Goal: Information Seeking & Learning: Learn about a topic

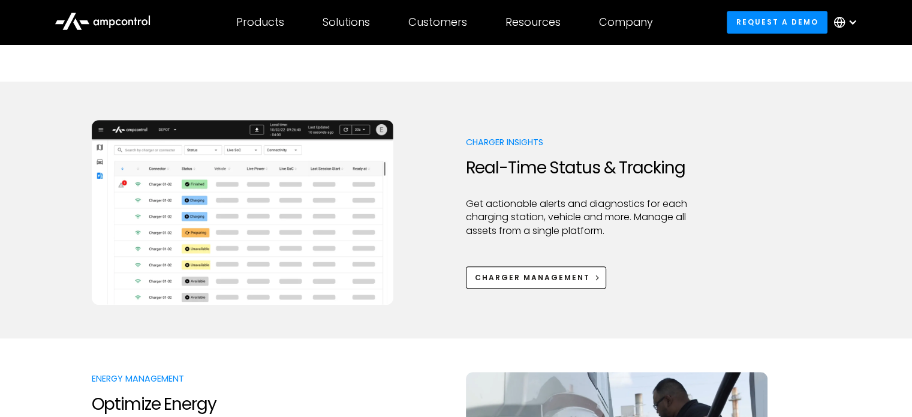
scroll to position [552, 0]
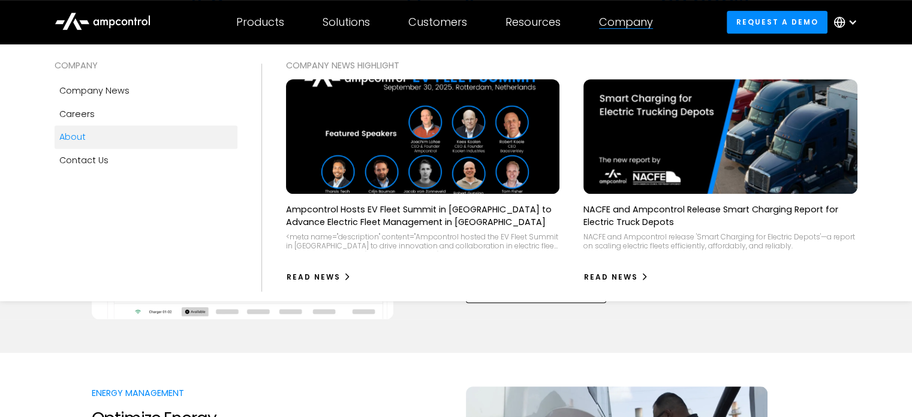
click at [115, 130] on link "About" at bounding box center [146, 136] width 183 height 23
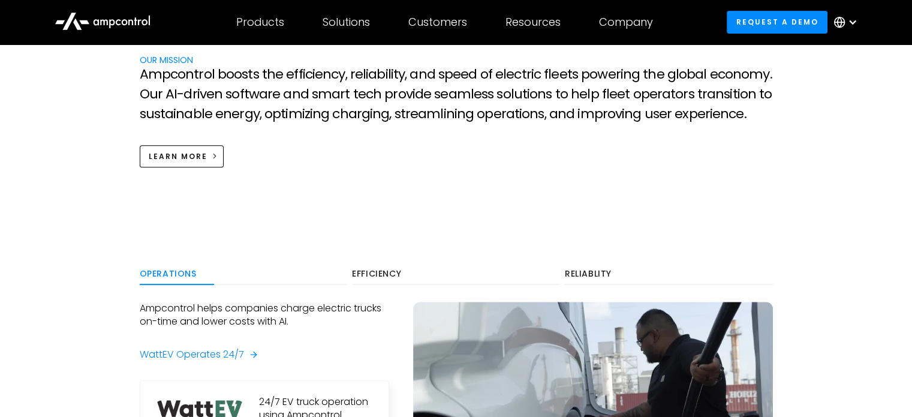
scroll to position [600, 0]
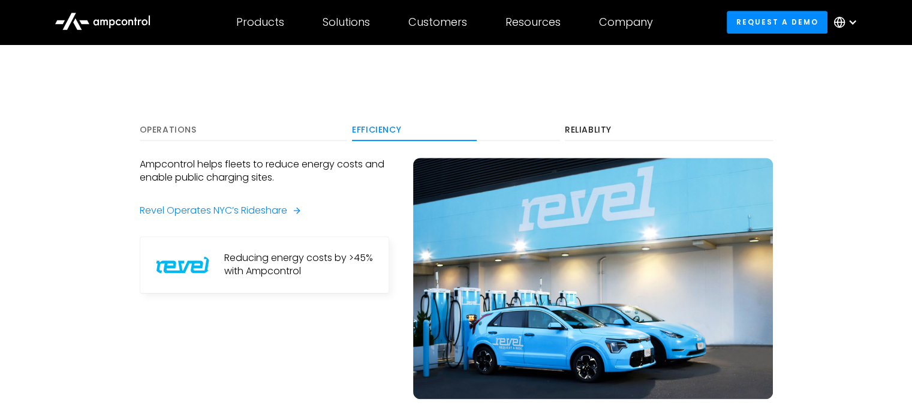
click at [153, 125] on div "Operations" at bounding box center [244, 130] width 208 height 11
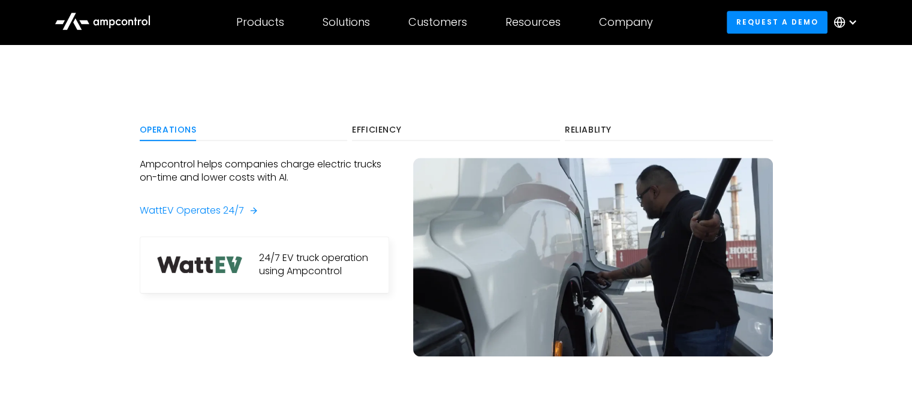
click at [110, 170] on section "Operations Efficiency Reliablity Ampcontrol helps companies charge electric tru…" at bounding box center [456, 271] width 912 height 401
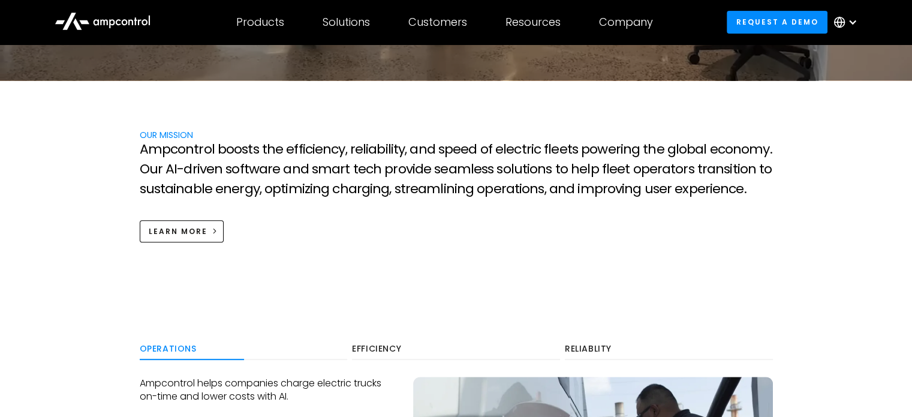
scroll to position [0, 0]
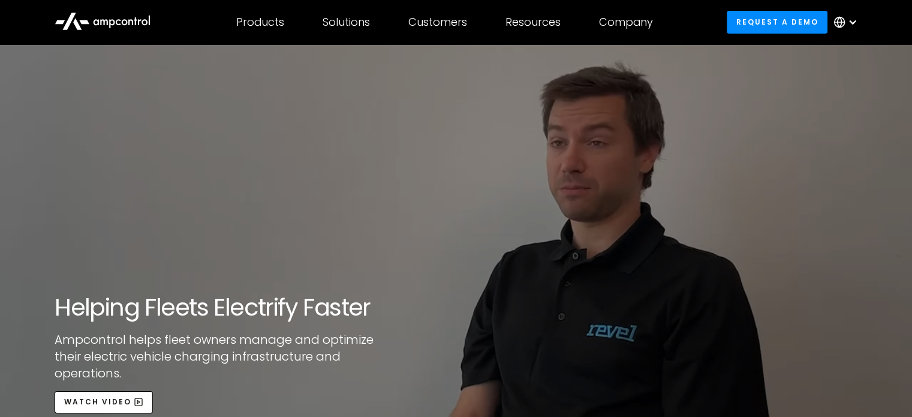
click at [853, 17] on div at bounding box center [853, 22] width 10 height 10
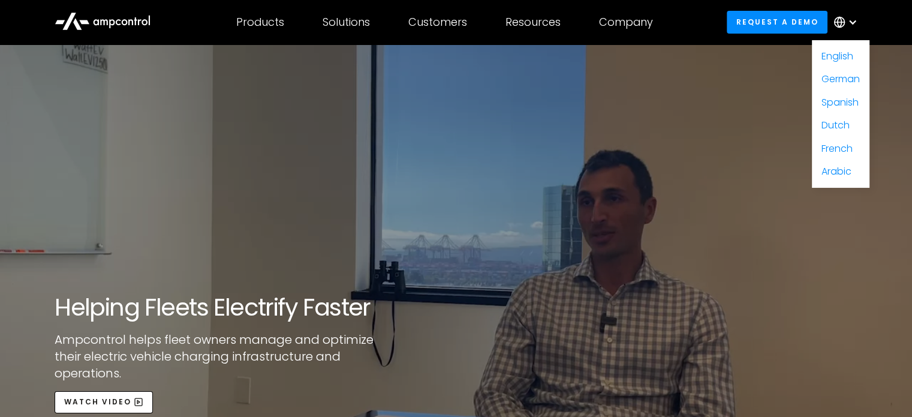
click at [853, 17] on div at bounding box center [853, 22] width 10 height 10
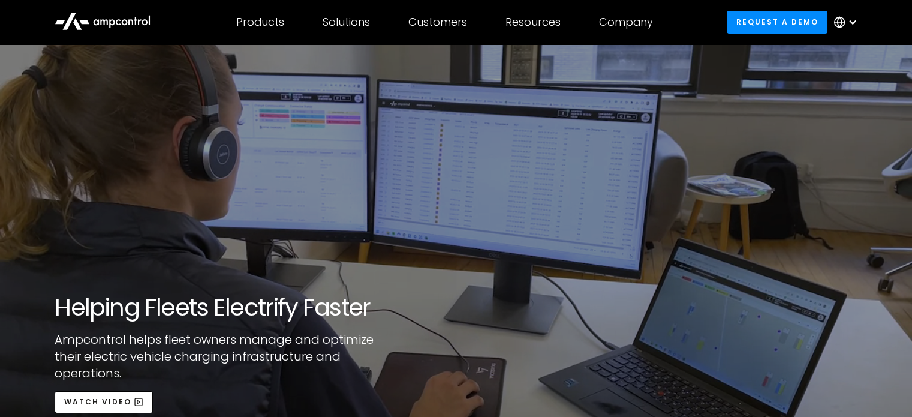
click at [94, 19] on icon at bounding box center [103, 20] width 96 height 29
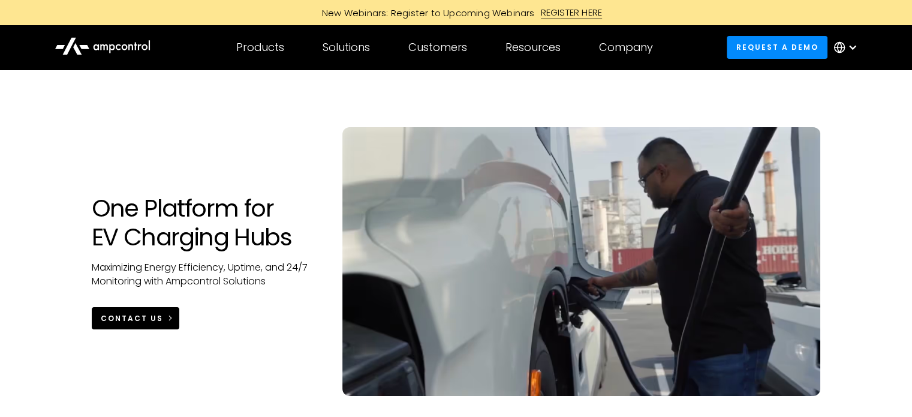
click at [131, 321] on div "CONTACT US" at bounding box center [132, 318] width 62 height 11
click at [91, 50] on icon at bounding box center [103, 45] width 96 height 28
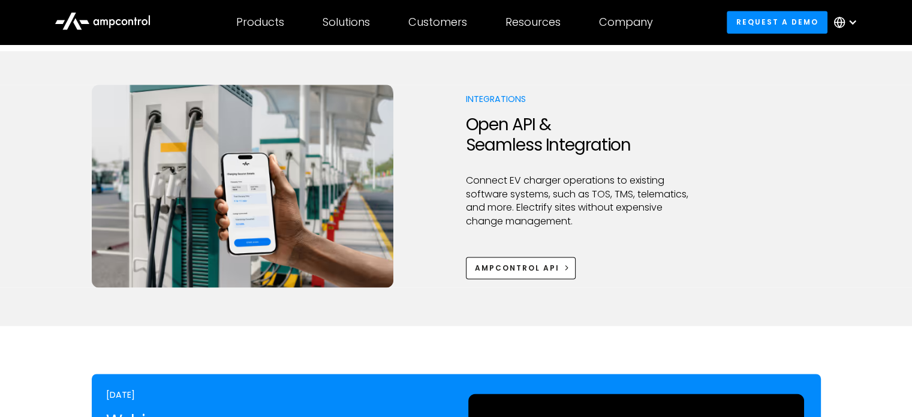
scroll to position [1583, 0]
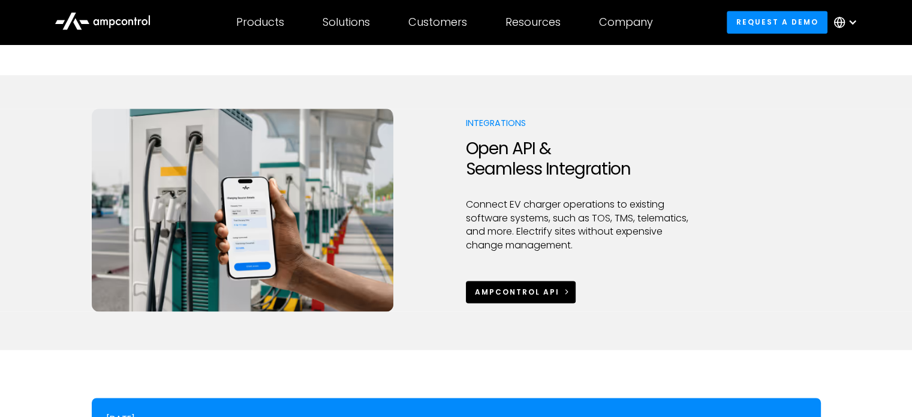
click at [525, 299] on link "Ampcontrol APi" at bounding box center [521, 292] width 110 height 22
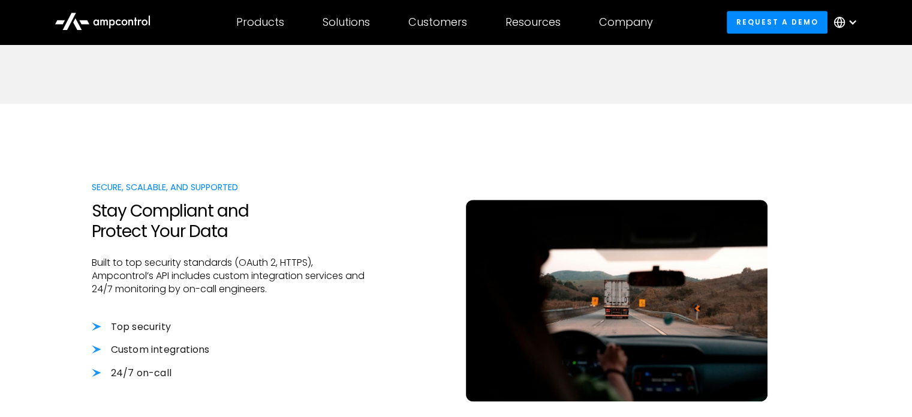
scroll to position [1080, 0]
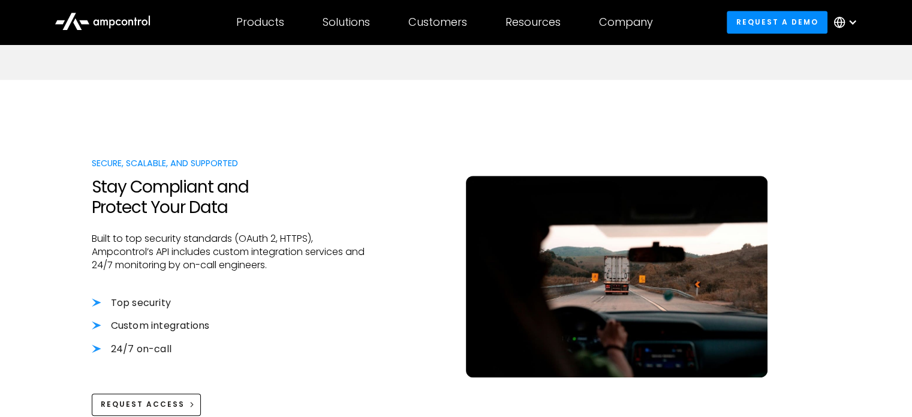
click at [387, 287] on div "Secure, Scalable, and Supported Stay Compliant and Protect Your Data Built to t…" at bounding box center [456, 286] width 729 height 259
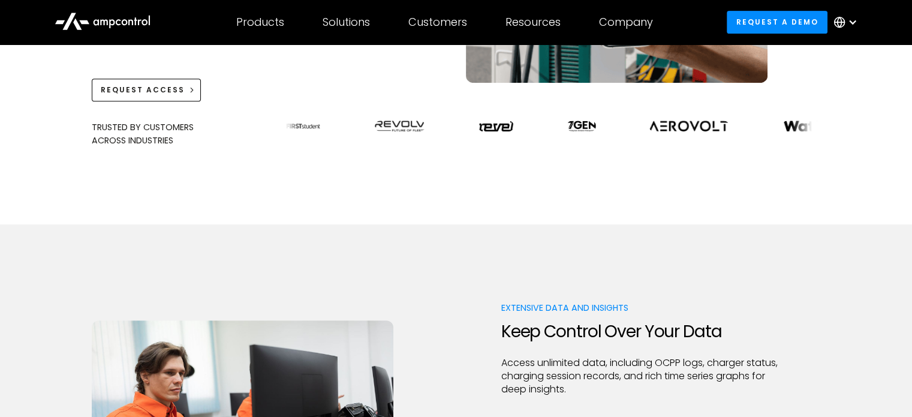
scroll to position [0, 0]
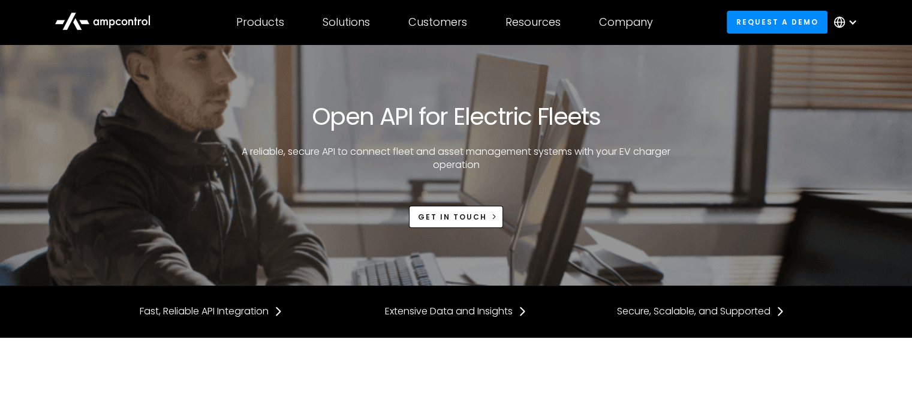
click at [120, 20] on icon at bounding box center [118, 22] width 5 height 6
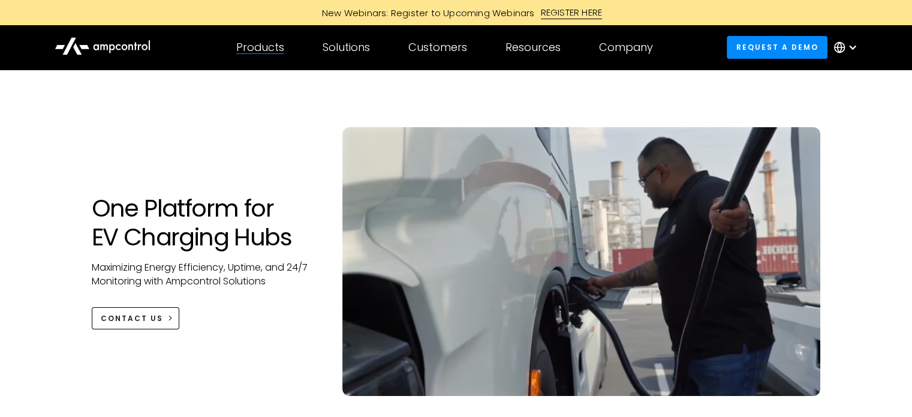
click at [269, 57] on div "Products Products Energy Management Load management, cost optimization, oversub…" at bounding box center [260, 47] width 86 height 42
click at [276, 64] on div "Products Products Energy Management Load management, cost optimization, oversub…" at bounding box center [260, 47] width 86 height 42
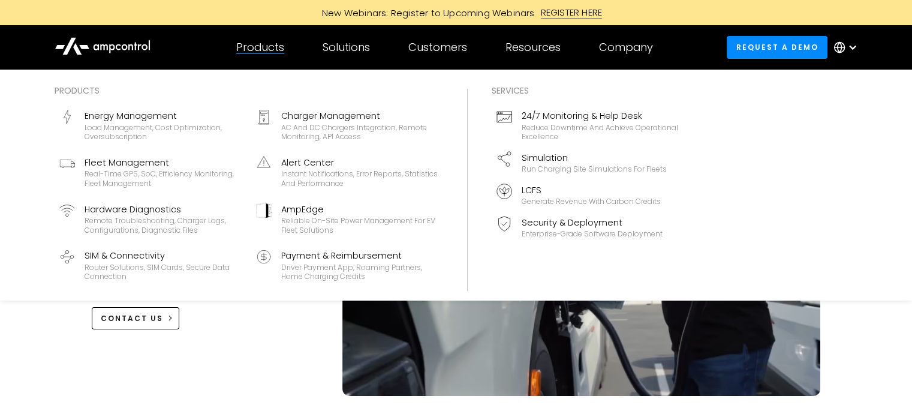
click at [276, 51] on div "Products" at bounding box center [260, 47] width 48 height 13
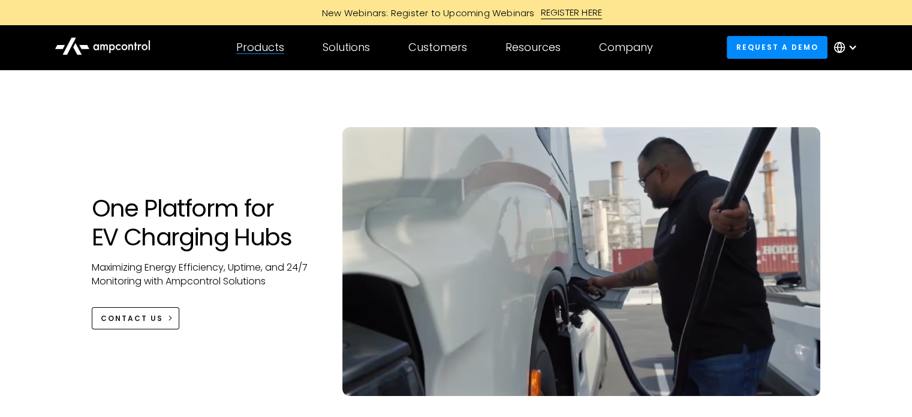
click at [276, 51] on div "Products" at bounding box center [260, 47] width 48 height 13
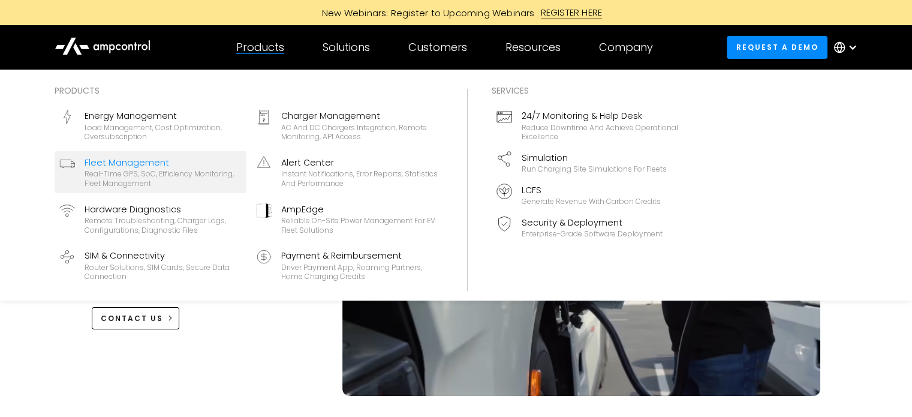
click at [139, 165] on div "Fleet Management" at bounding box center [163, 162] width 157 height 13
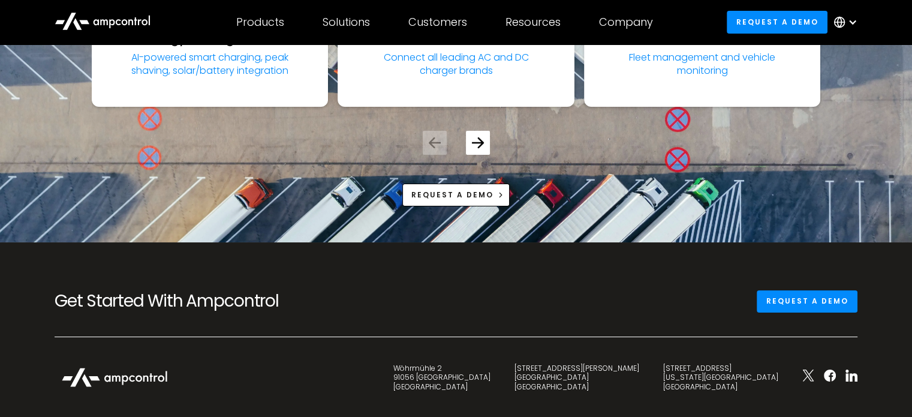
scroll to position [4462, 0]
